Goal: Information Seeking & Learning: Learn about a topic

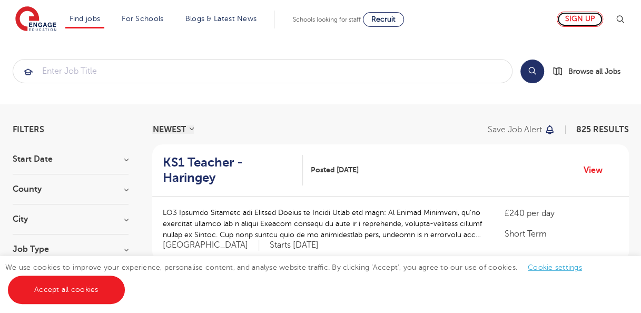
click at [582, 17] on link "Sign up" at bounding box center [580, 19] width 46 height 15
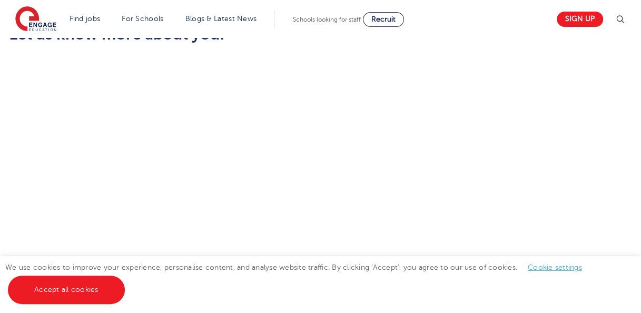
scroll to position [704, 0]
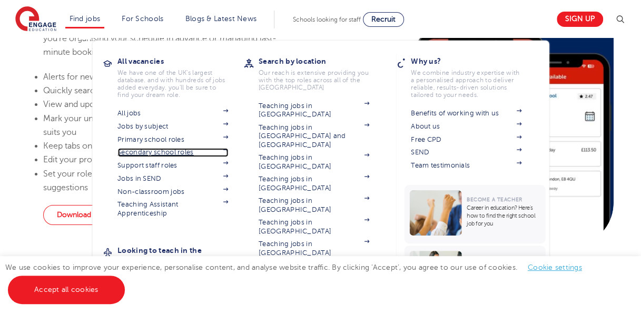
click at [172, 151] on link "Secondary school roles" at bounding box center [172, 152] width 111 height 8
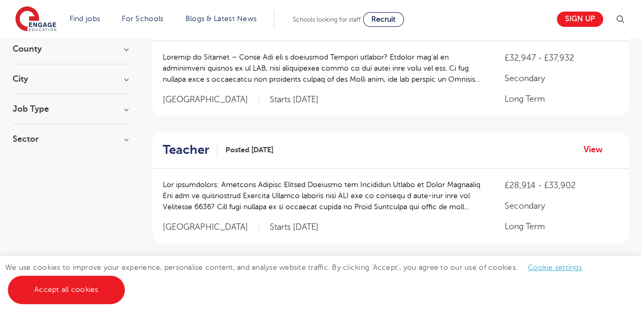
scroll to position [142, 0]
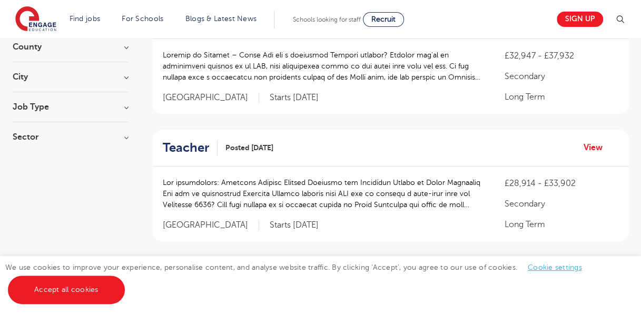
click at [113, 75] on h3 "City" at bounding box center [71, 77] width 116 height 8
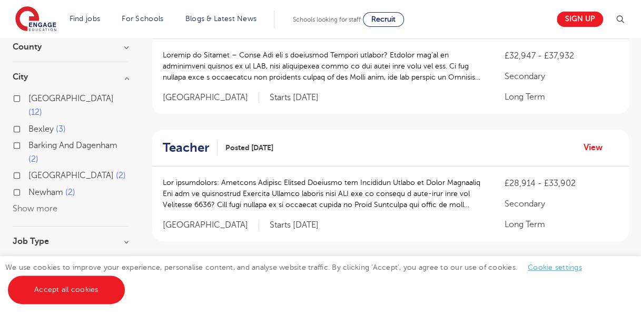
click at [40, 204] on button "Show more" at bounding box center [35, 208] width 45 height 9
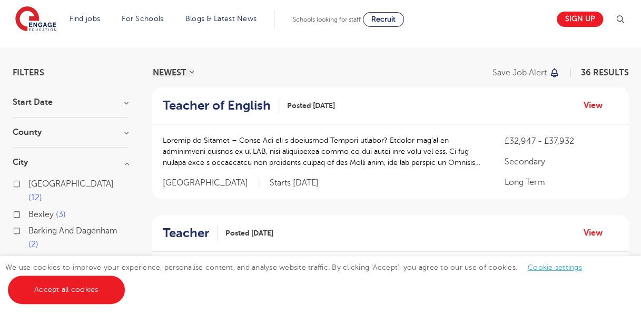
scroll to position [41, 0]
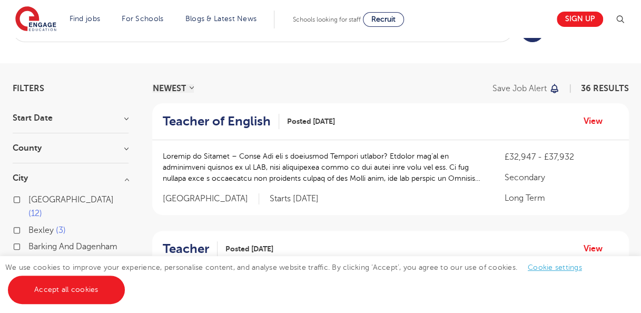
click at [115, 144] on h3 "County" at bounding box center [71, 148] width 116 height 8
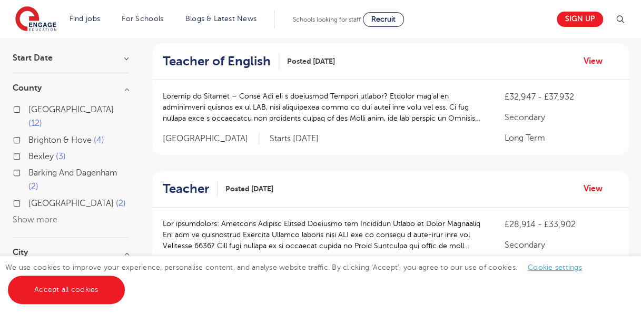
scroll to position [102, 0]
click at [49, 214] on button "Show more" at bounding box center [35, 218] width 45 height 9
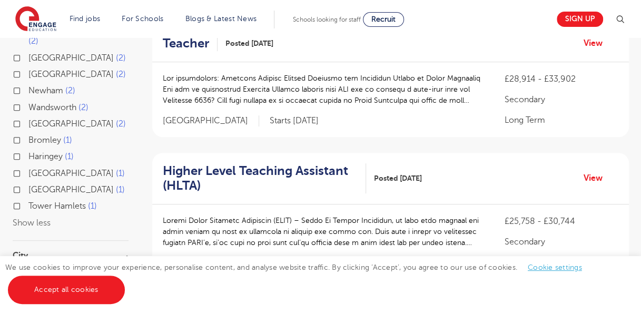
scroll to position [0, 0]
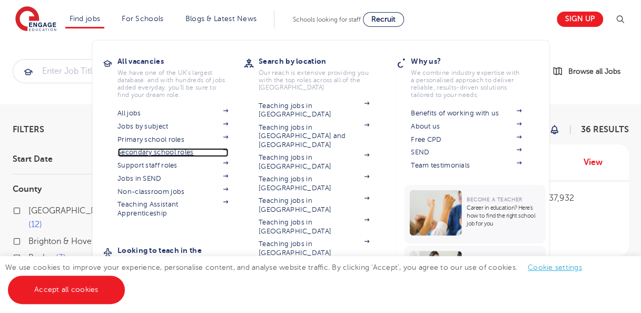
click at [165, 152] on link "Secondary school roles" at bounding box center [172, 152] width 111 height 8
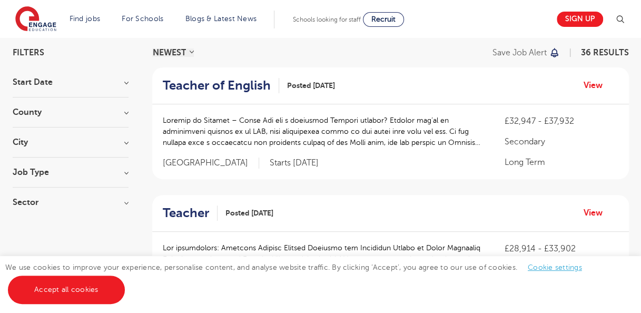
scroll to position [86, 0]
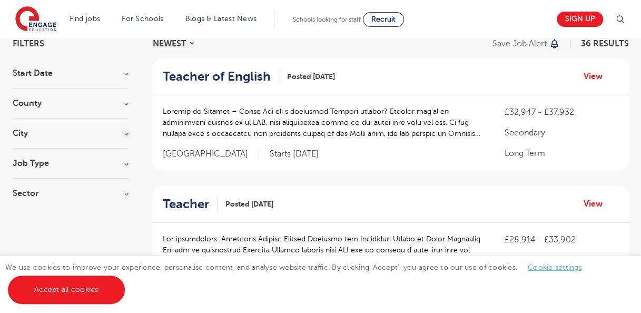
click at [73, 104] on h3 "County" at bounding box center [71, 103] width 116 height 8
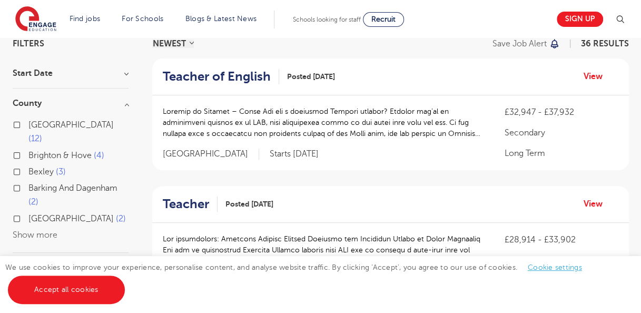
click at [46, 230] on button "Show more" at bounding box center [35, 234] width 45 height 9
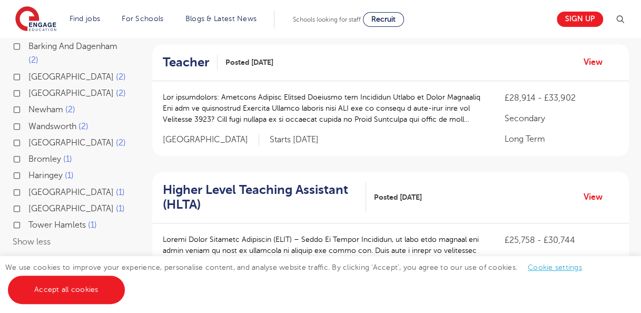
scroll to position [228, 0]
click at [54, 169] on label "Haringey 1" at bounding box center [50, 176] width 45 height 14
click at [35, 171] on input "Haringey 1" at bounding box center [31, 174] width 7 height 7
checkbox input "true"
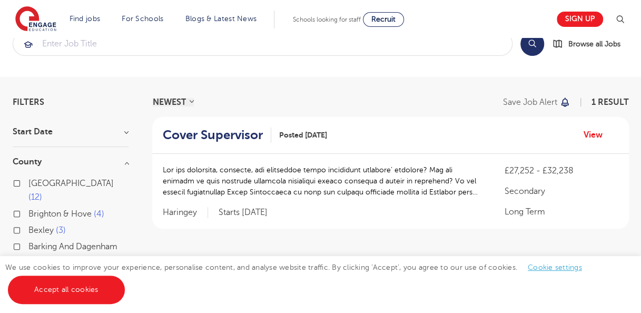
scroll to position [28, 0]
